Goal: Task Accomplishment & Management: Complete application form

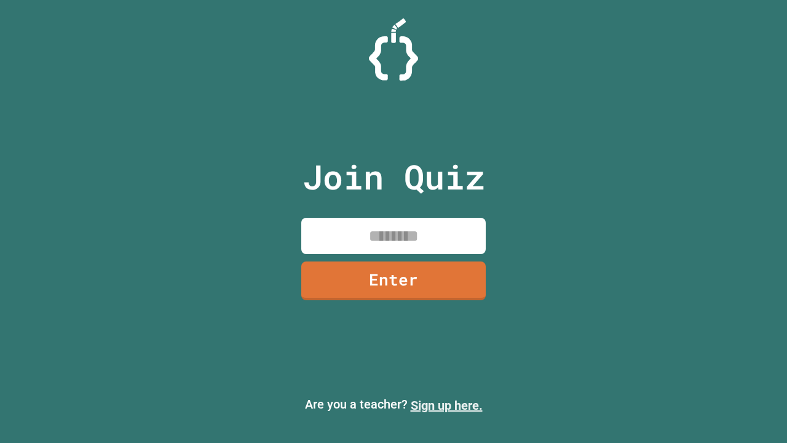
click at [446, 405] on link "Sign up here." at bounding box center [447, 405] width 72 height 15
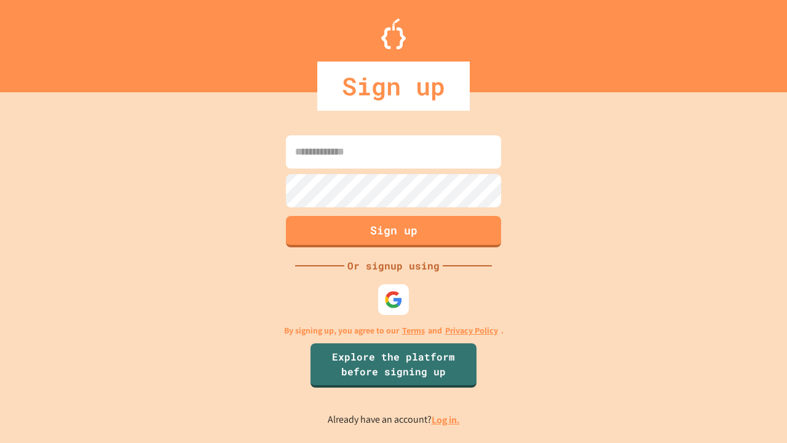
click at [446, 419] on link "Log in." at bounding box center [446, 419] width 28 height 13
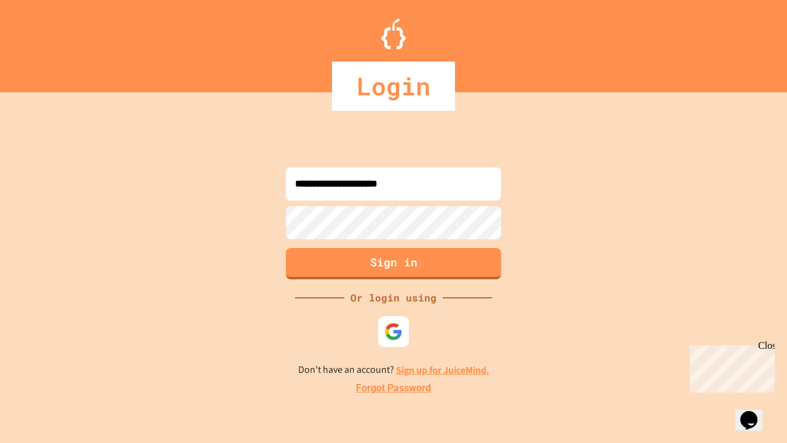
type input "**********"
